Goal: Transaction & Acquisition: Purchase product/service

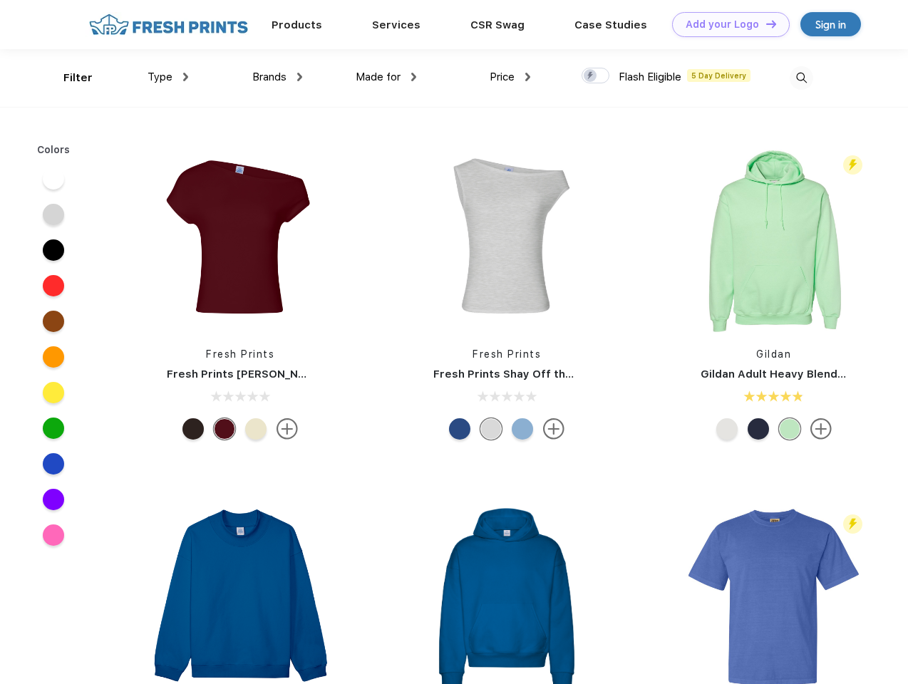
click at [726, 24] on link "Add your Logo Design Tool" at bounding box center [731, 24] width 118 height 25
click at [0, 0] on div "Design Tool" at bounding box center [0, 0] width 0 height 0
click at [765, 24] on link "Add your Logo Design Tool" at bounding box center [731, 24] width 118 height 25
click at [68, 78] on div "Filter" at bounding box center [77, 78] width 29 height 16
click at [168, 77] on span "Type" at bounding box center [160, 77] width 25 height 13
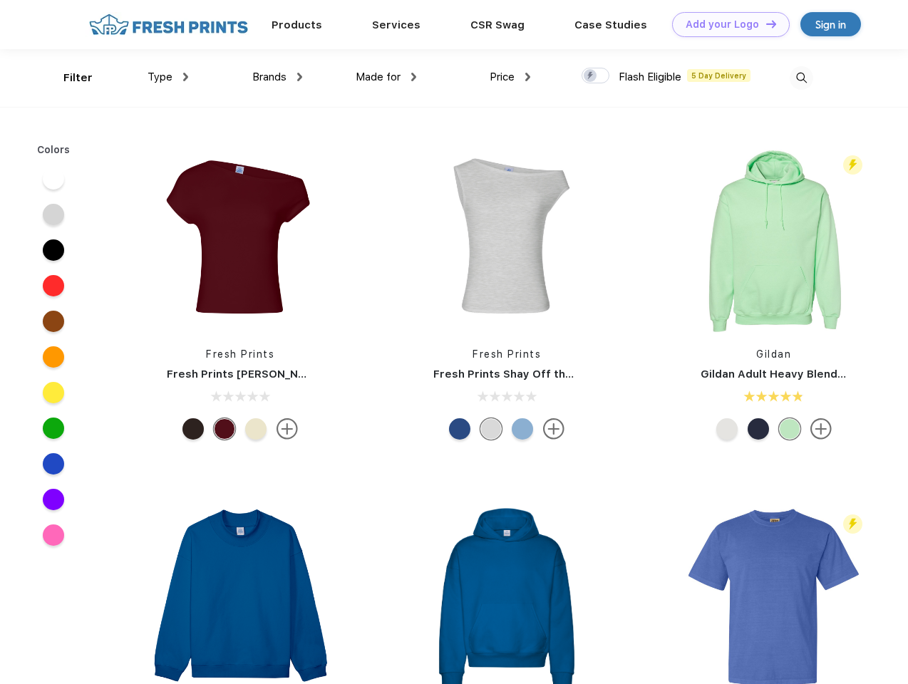
click at [277, 77] on span "Brands" at bounding box center [269, 77] width 34 height 13
click at [386, 77] on span "Made for" at bounding box center [378, 77] width 45 height 13
click at [510, 77] on span "Price" at bounding box center [502, 77] width 25 height 13
click at [596, 76] on div at bounding box center [596, 76] width 28 height 16
click at [591, 76] on input "checkbox" at bounding box center [586, 71] width 9 height 9
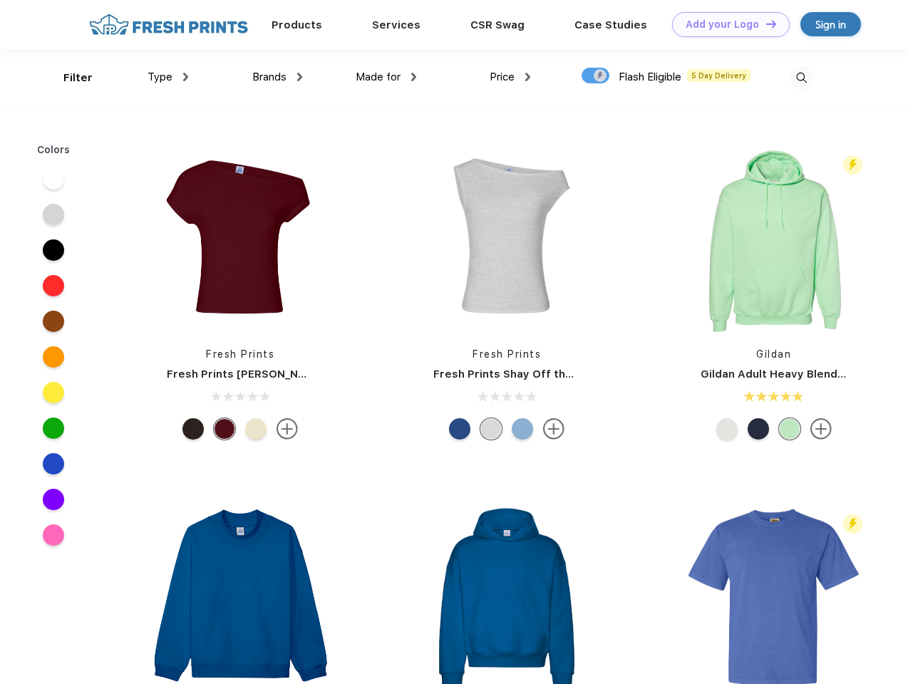
click at [801, 78] on img at bounding box center [802, 78] width 24 height 24
